Goal: Information Seeking & Learning: Find specific fact

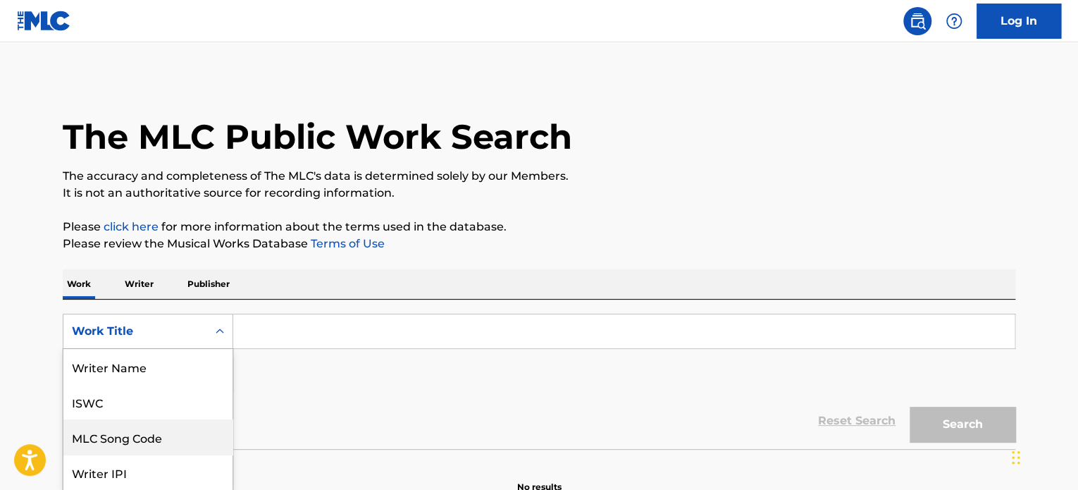
scroll to position [70, 0]
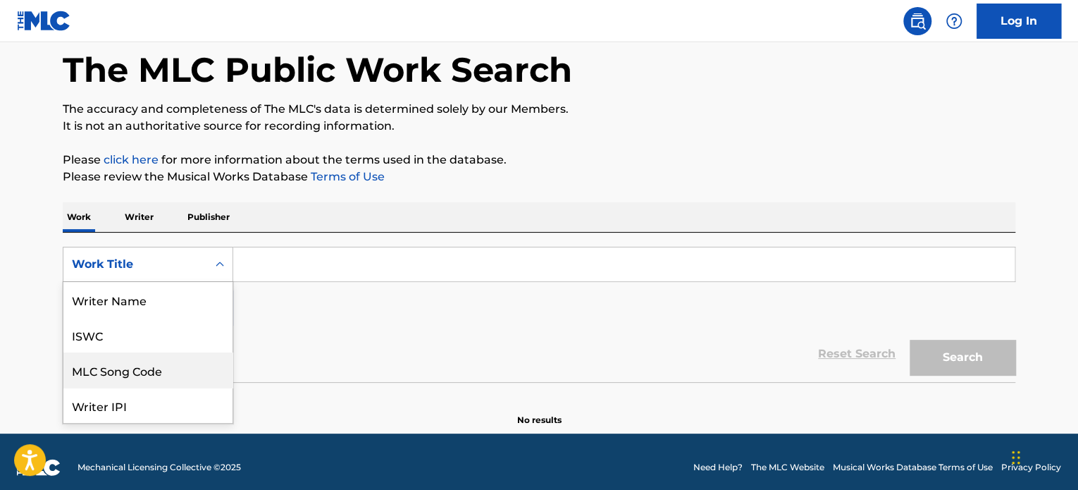
click at [171, 282] on div "8 results available. Use Up and Down to choose options, press Enter to select t…" at bounding box center [148, 264] width 170 height 35
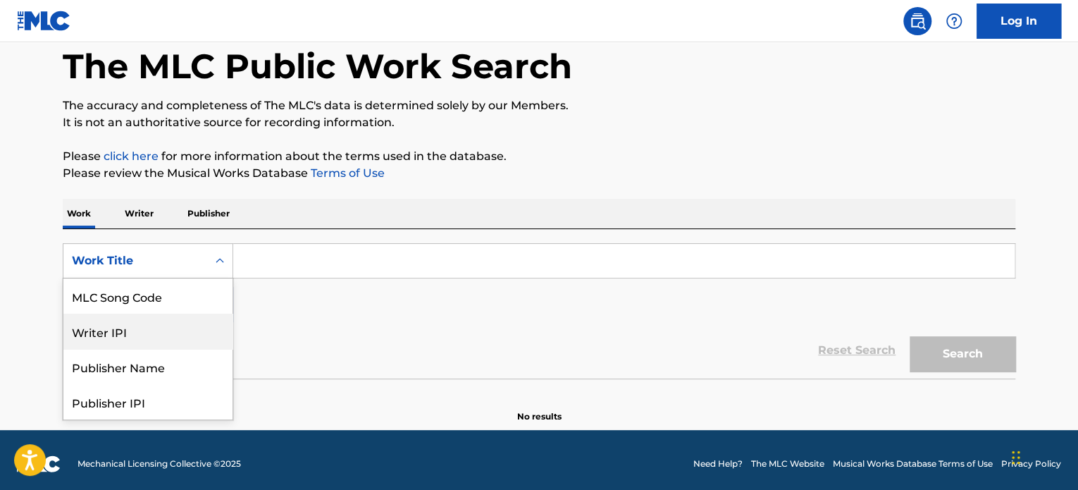
scroll to position [0, 0]
click at [135, 335] on div "ISWC" at bounding box center [147, 331] width 169 height 35
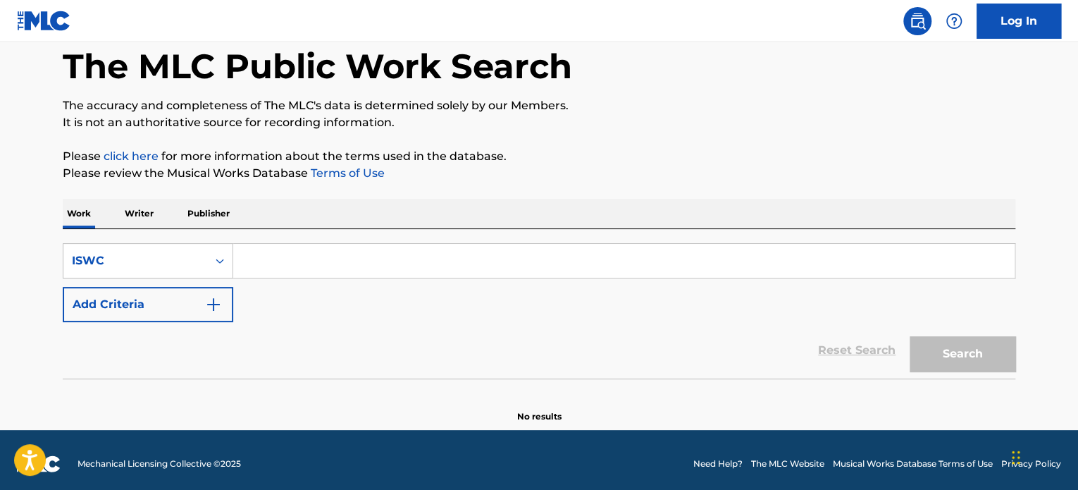
click at [278, 262] on input "Search Form" at bounding box center [623, 261] width 781 height 34
paste input "T3344839056"
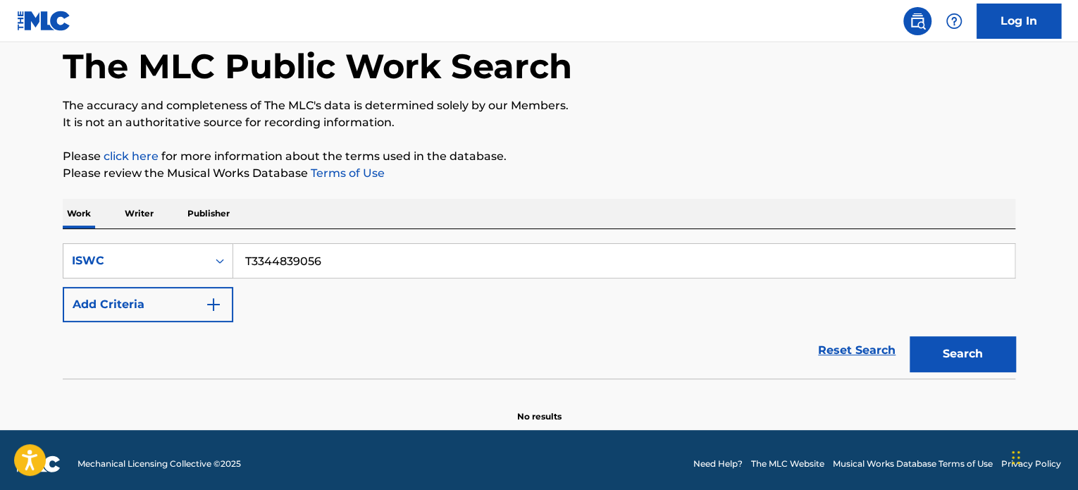
type input "T3344839056"
click at [941, 363] on button "Search" at bounding box center [963, 353] width 106 height 35
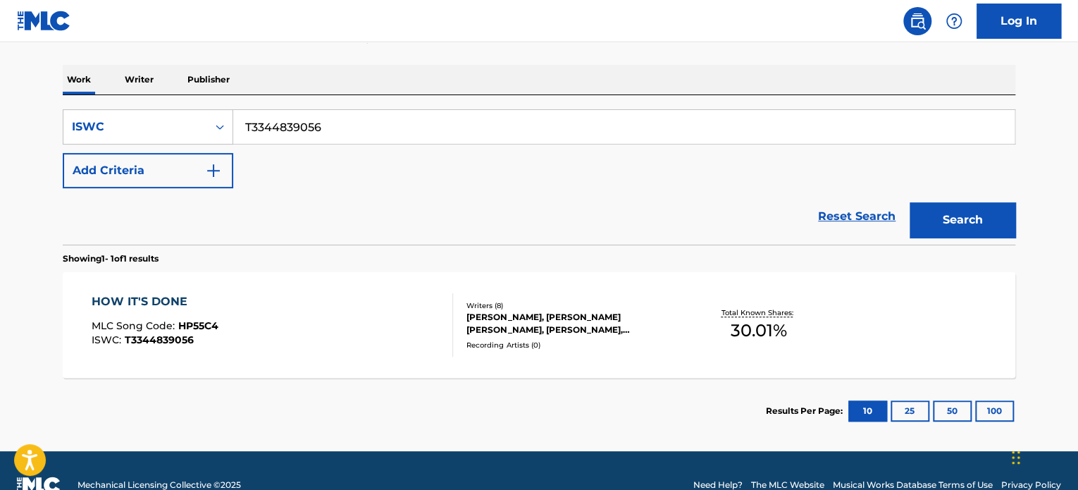
scroll to position [232, 0]
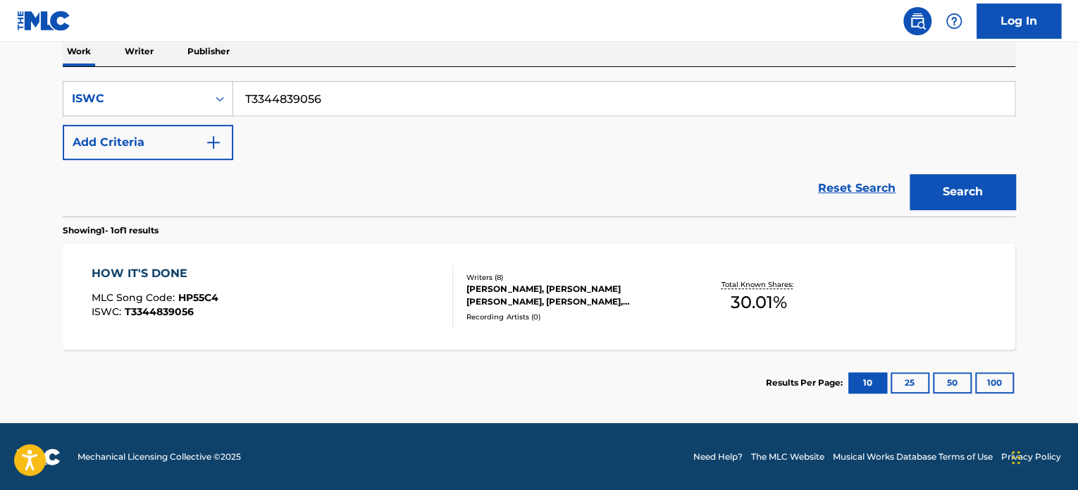
click at [538, 294] on div "[PERSON_NAME], [PERSON_NAME] [PERSON_NAME], [PERSON_NAME], [PERSON_NAME], [PERS…" at bounding box center [572, 295] width 213 height 25
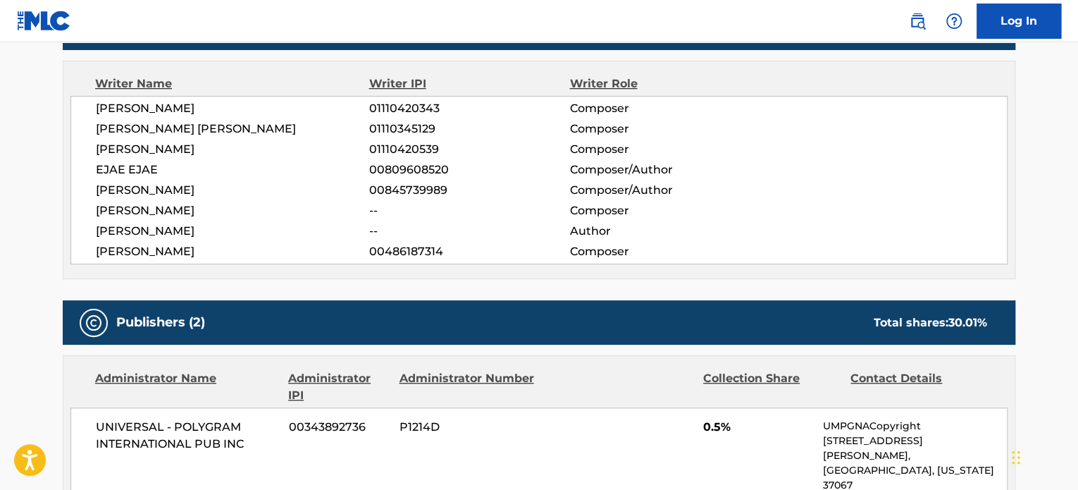
scroll to position [493, 0]
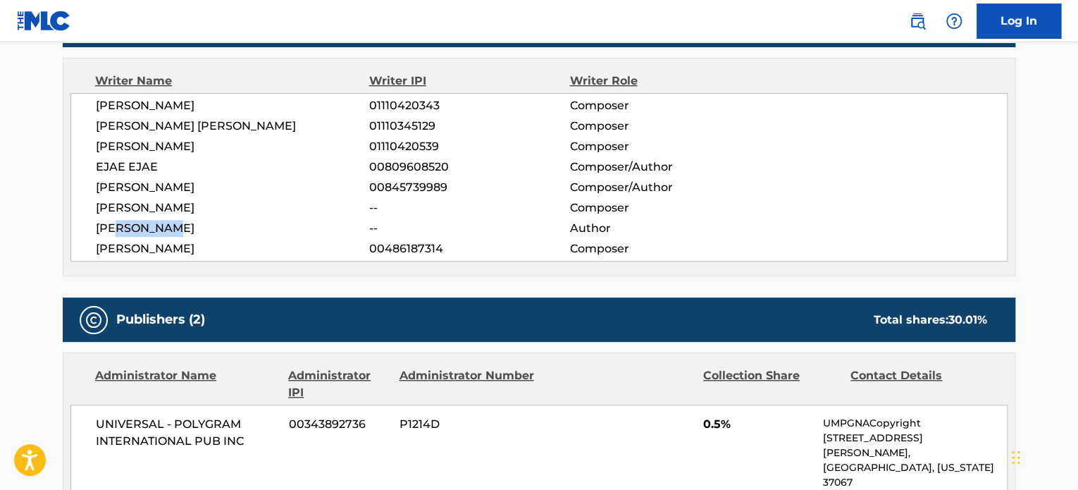
drag, startPoint x: 118, startPoint y: 230, endPoint x: 196, endPoint y: 225, distance: 77.7
click at [196, 225] on span "[PERSON_NAME]" at bounding box center [232, 228] width 273 height 17
